Goal: Transaction & Acquisition: Obtain resource

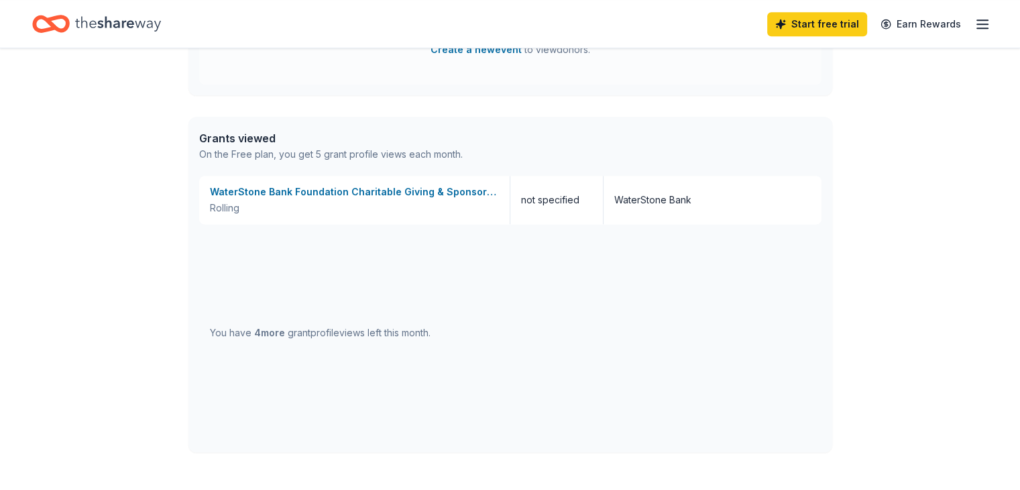
scroll to position [796, 0]
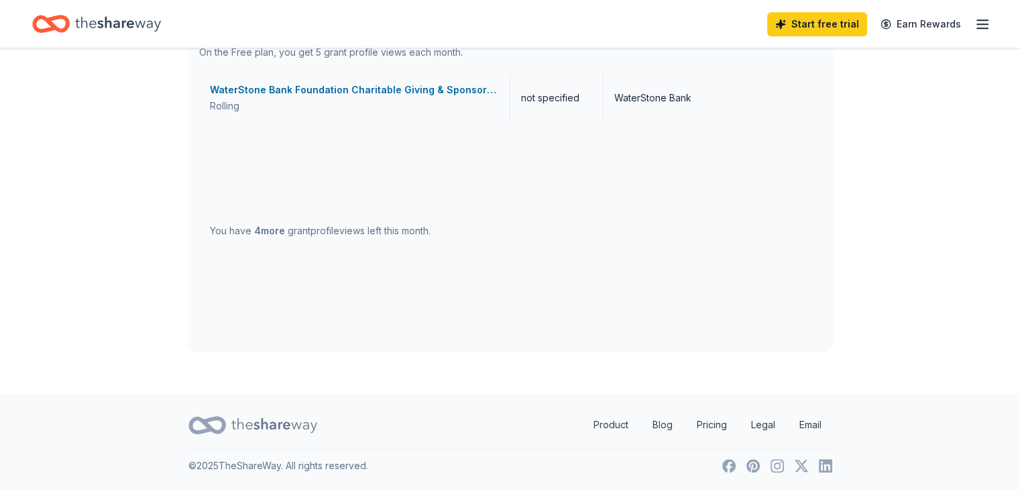
click at [370, 87] on div "WaterStone Bank Foundation Charitable Giving & Sponsorships" at bounding box center [354, 90] width 289 height 16
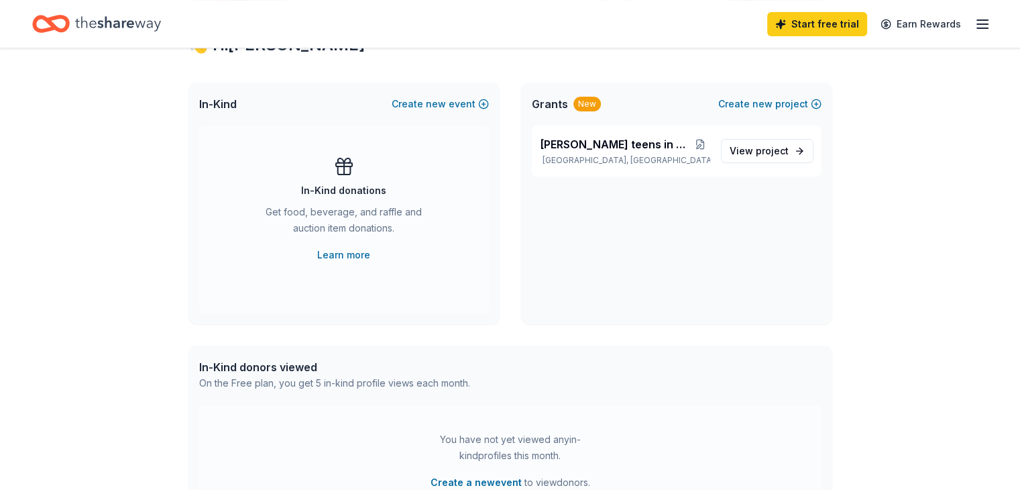
scroll to position [260, 0]
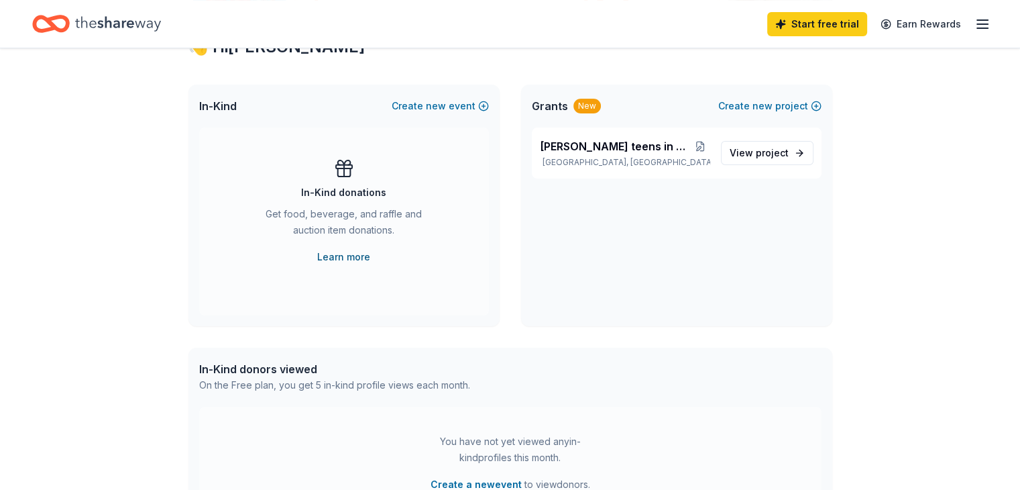
click at [337, 254] on link "Learn more" at bounding box center [343, 257] width 53 height 16
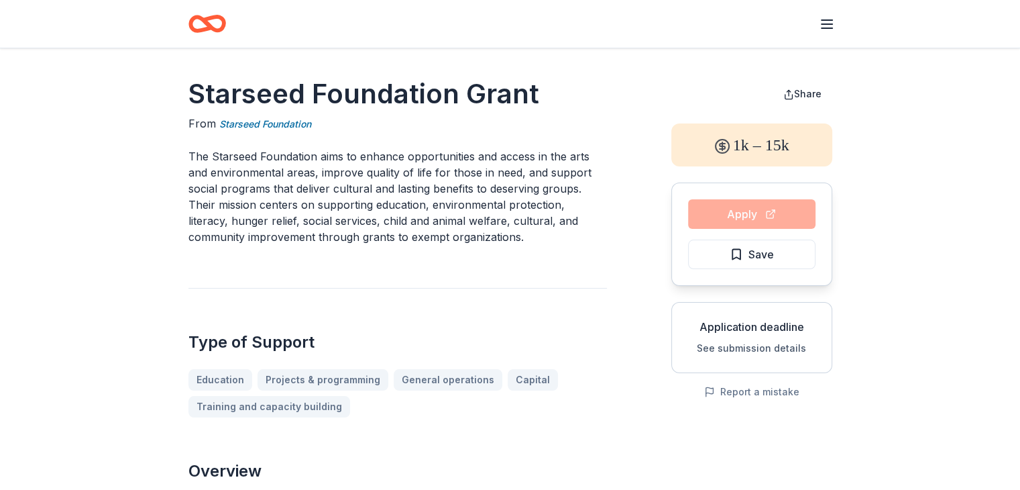
click at [761, 213] on div "Apply Save" at bounding box center [752, 233] width 161 height 103
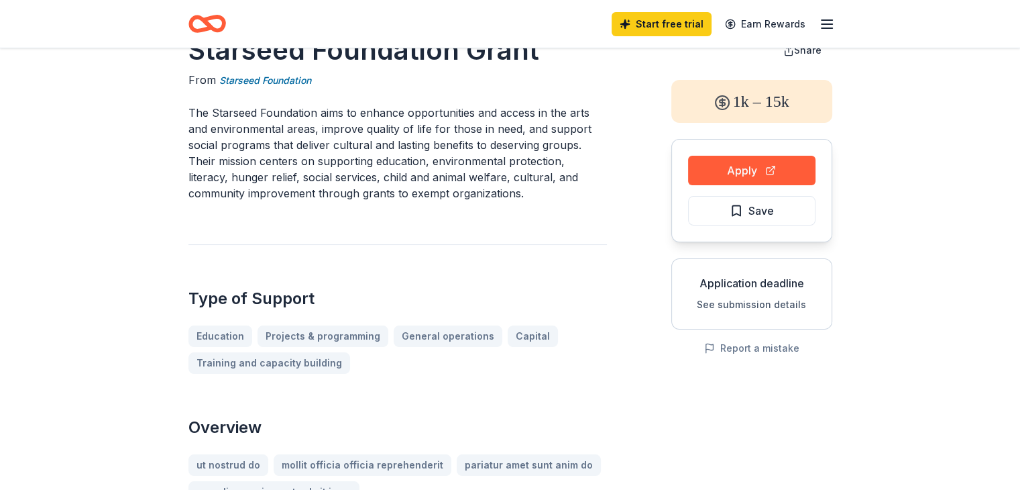
scroll to position [67, 0]
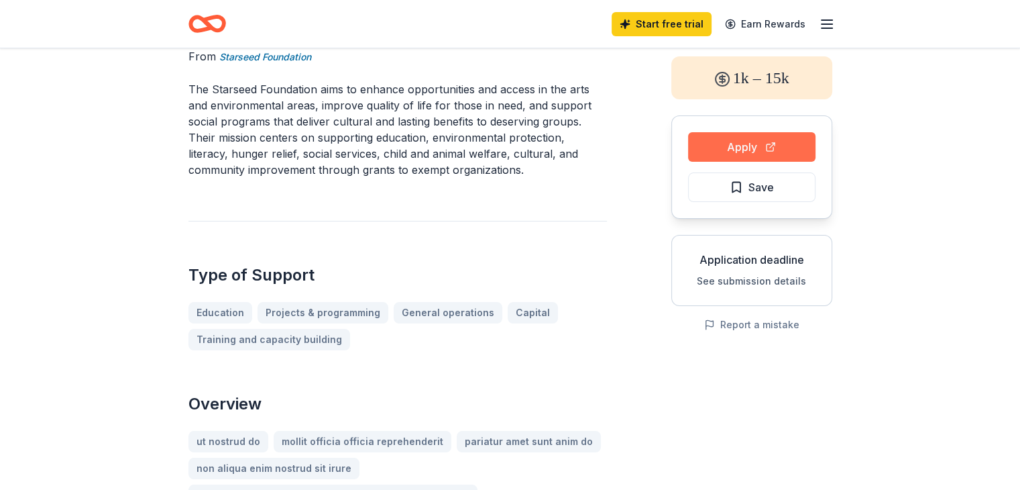
click at [758, 145] on button "Apply" at bounding box center [751, 147] width 127 height 30
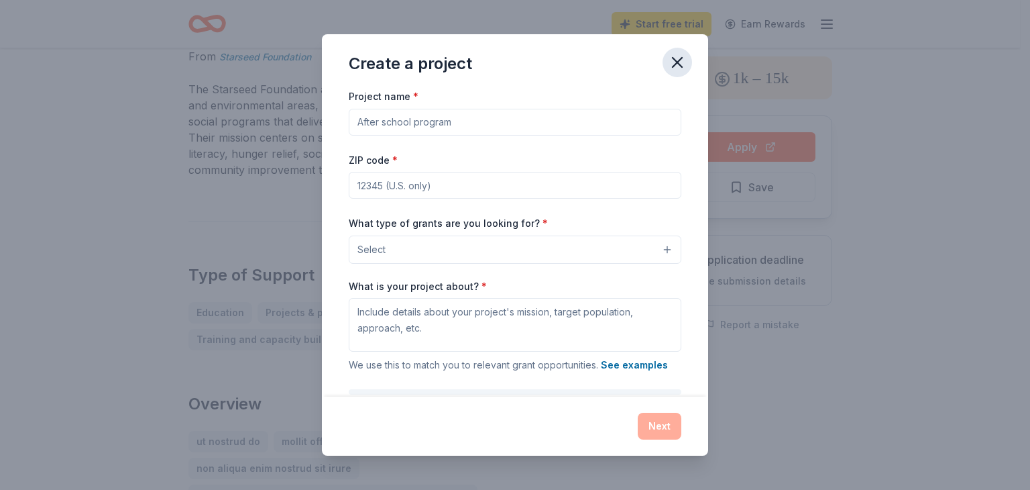
click at [680, 58] on icon "button" at bounding box center [677, 62] width 9 height 9
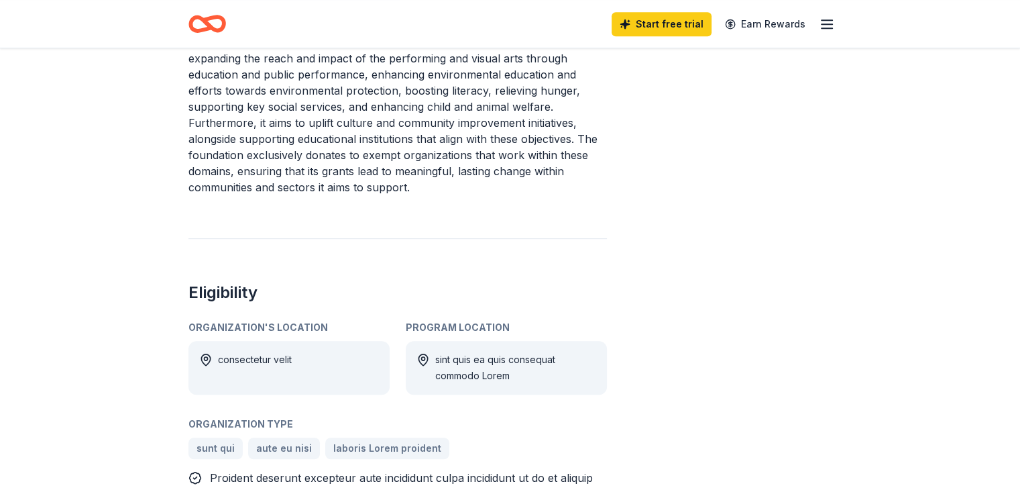
scroll to position [738, 0]
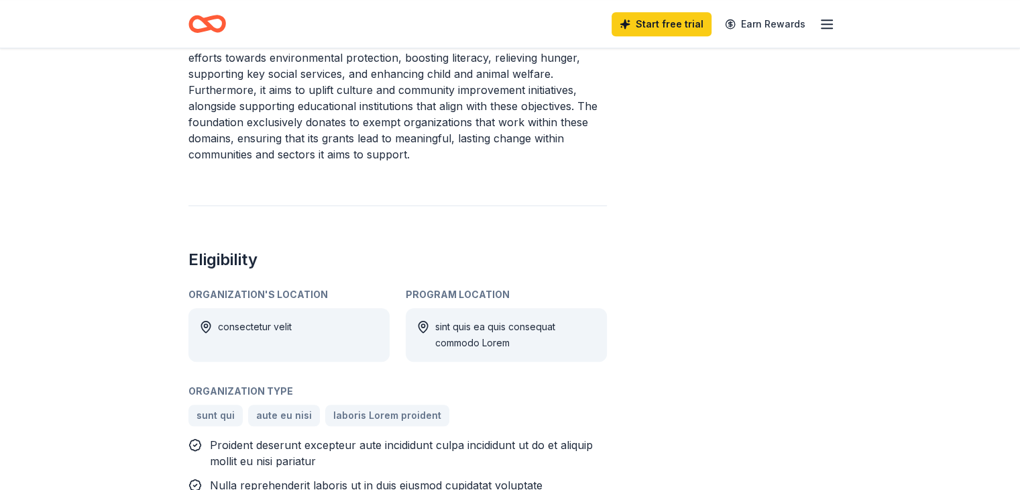
click at [423, 324] on icon at bounding box center [423, 326] width 13 height 13
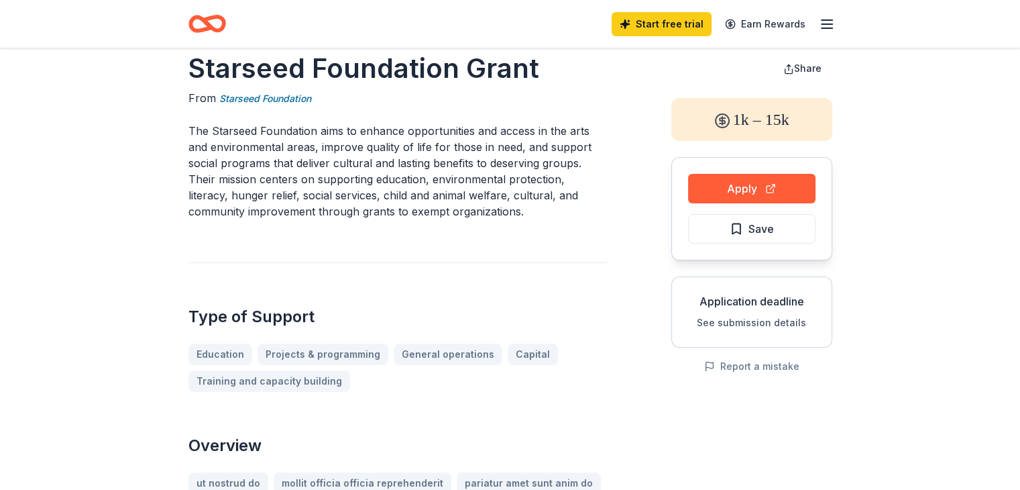
scroll to position [0, 0]
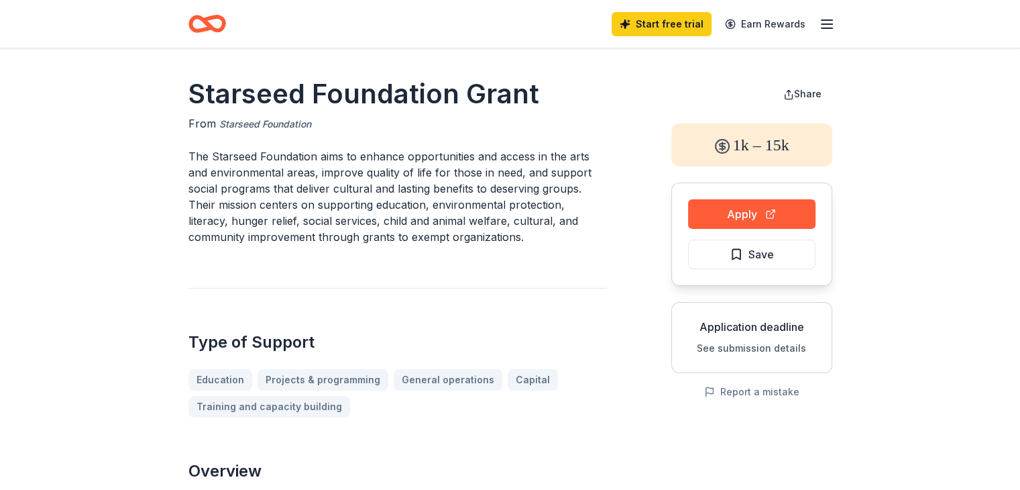
click at [251, 123] on link "Starseed Foundation" at bounding box center [265, 124] width 92 height 16
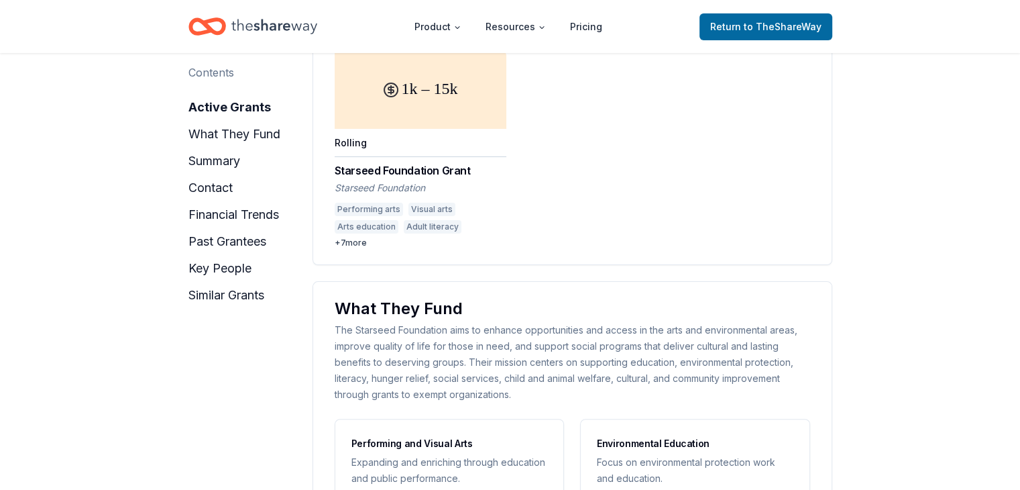
scroll to position [268, 0]
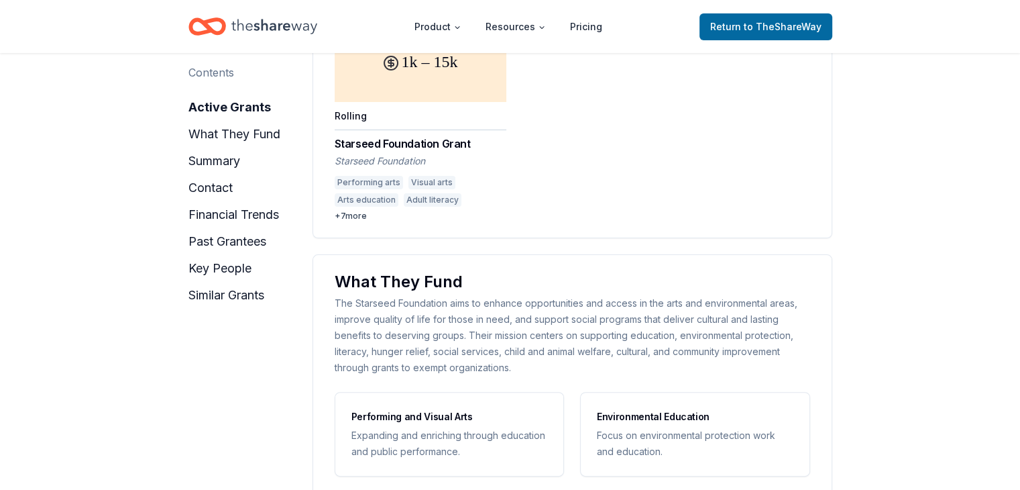
click at [352, 214] on div "+ 7 more" at bounding box center [421, 216] width 172 height 11
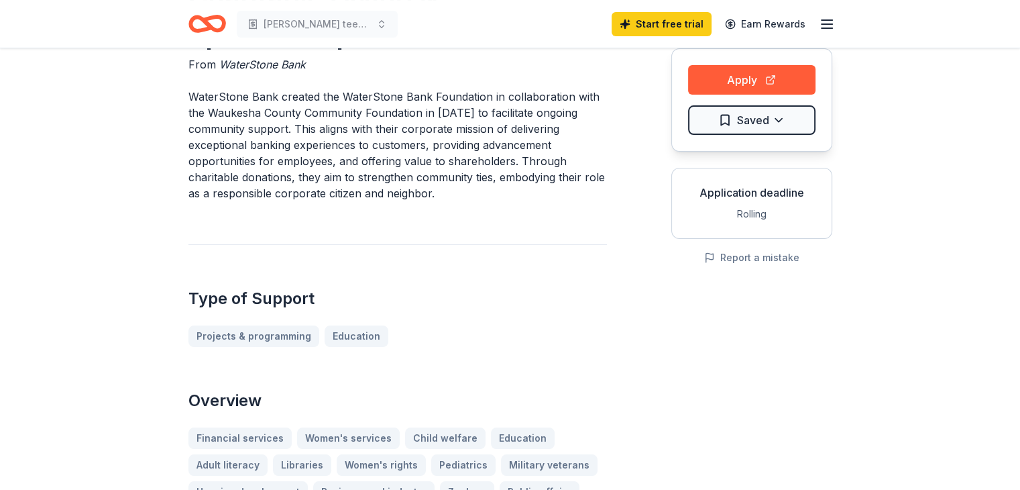
scroll to position [67, 0]
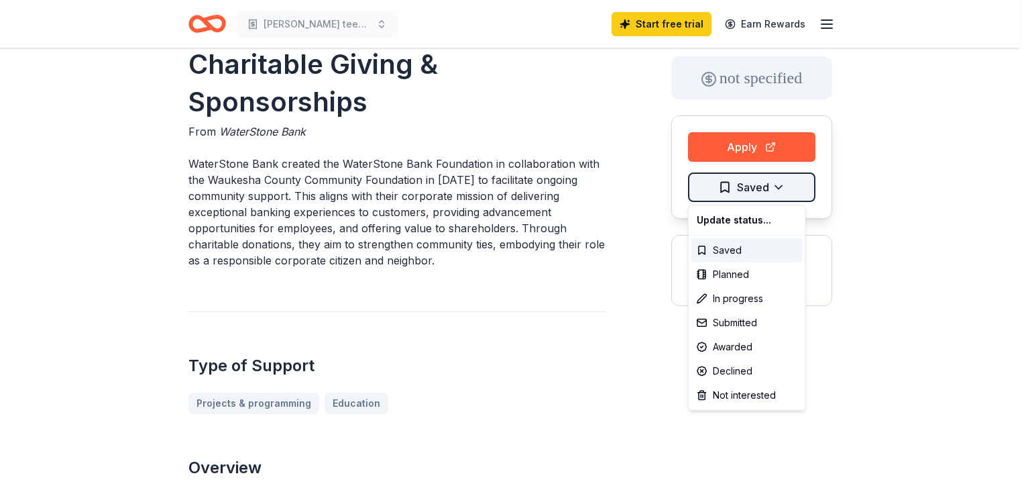
click at [729, 186] on html "Foster teens in group homes Start free trial Earn Rewards WaterStone Bank Found…" at bounding box center [515, 178] width 1030 height 490
click at [699, 245] on div "Saved" at bounding box center [747, 250] width 111 height 24
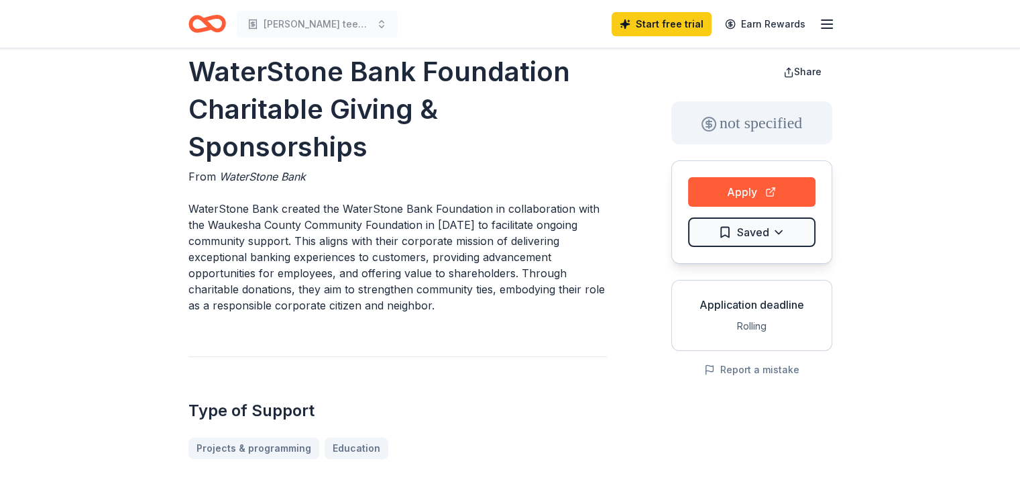
scroll to position [0, 0]
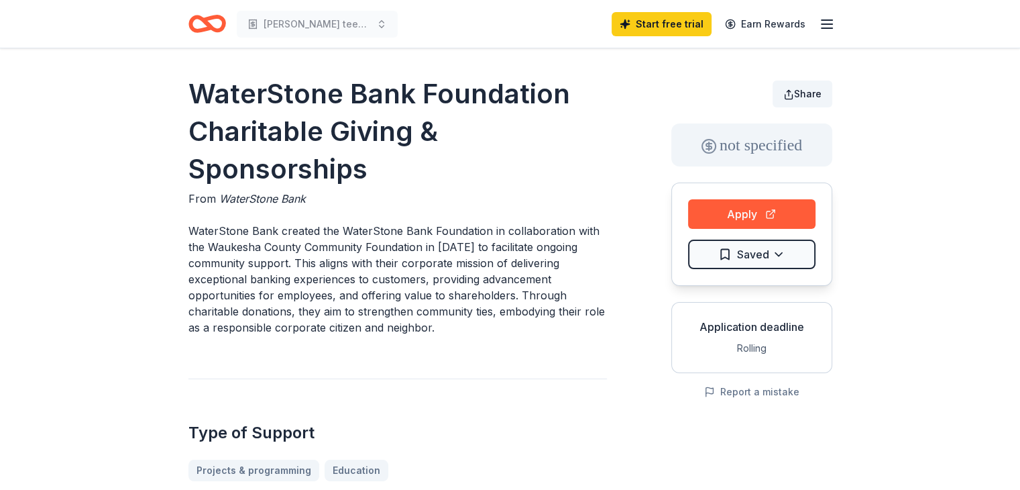
click at [788, 94] on button "Share" at bounding box center [803, 94] width 60 height 27
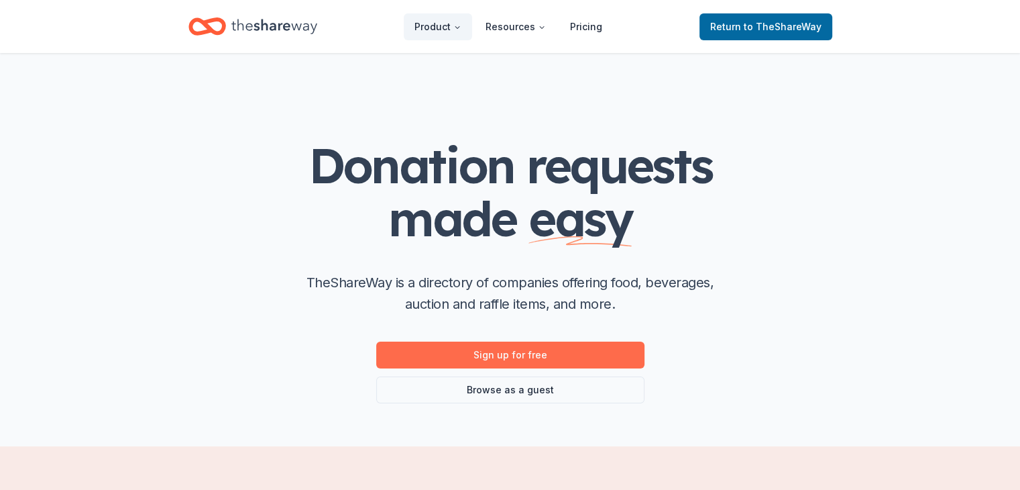
click at [521, 352] on link "Sign up for free" at bounding box center [510, 354] width 268 height 27
